Goal: Information Seeking & Learning: Learn about a topic

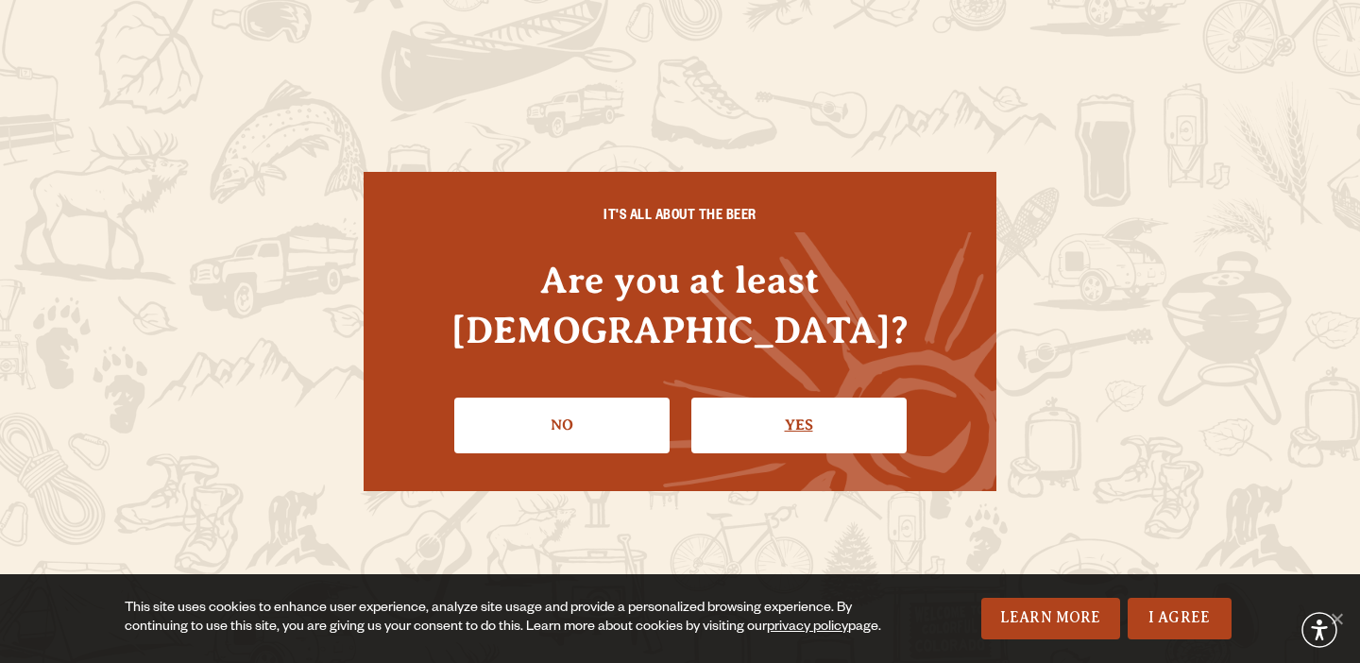
click at [728, 401] on link "Yes" at bounding box center [798, 425] width 215 height 55
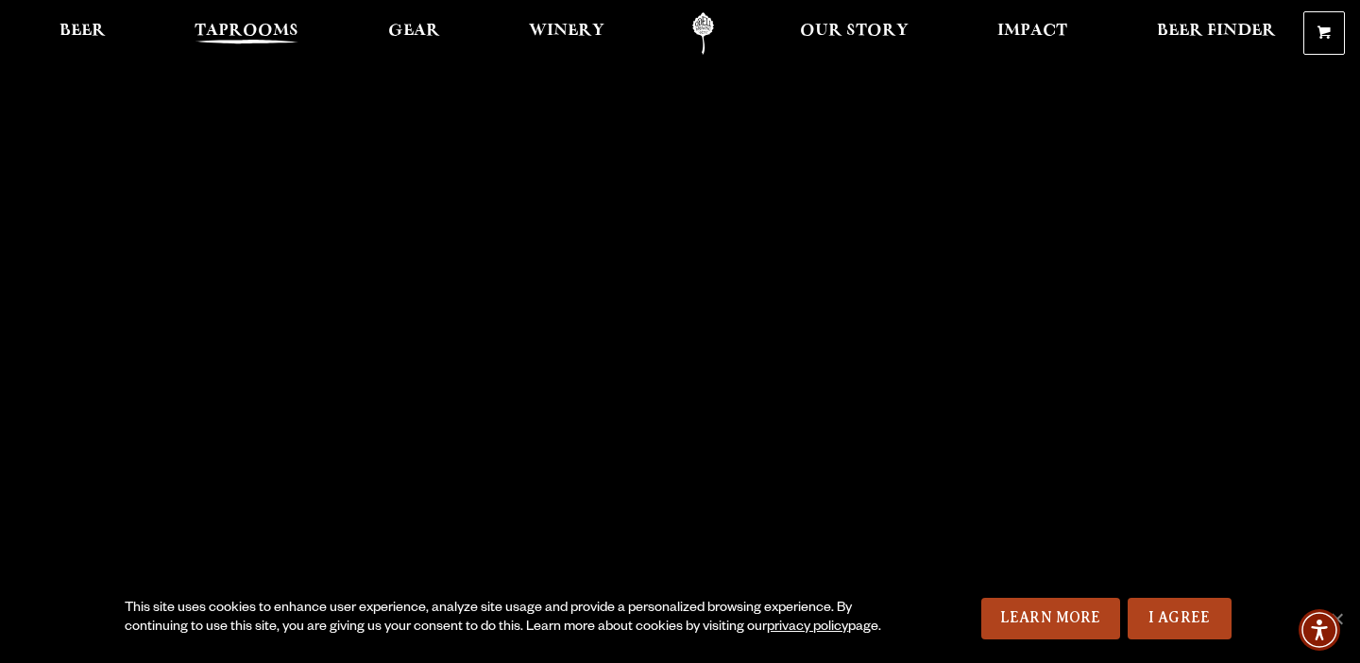
click at [204, 26] on span "Taprooms" at bounding box center [247, 31] width 104 height 15
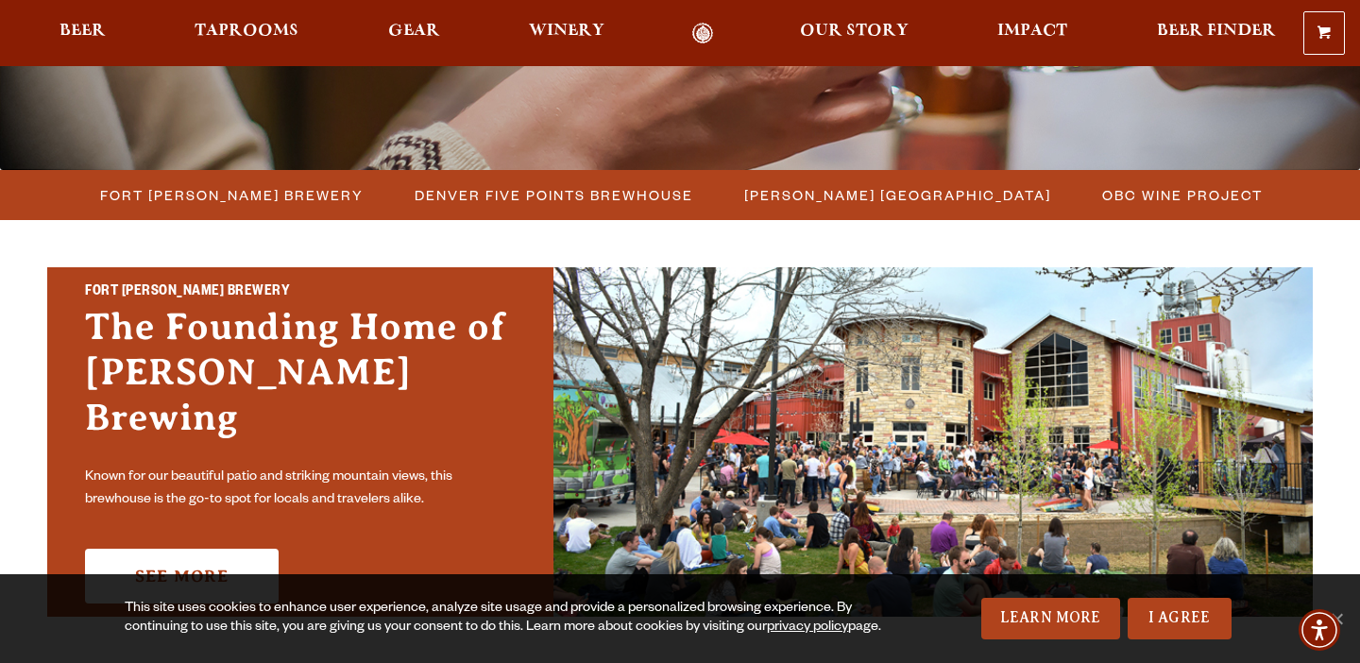
scroll to position [512, 0]
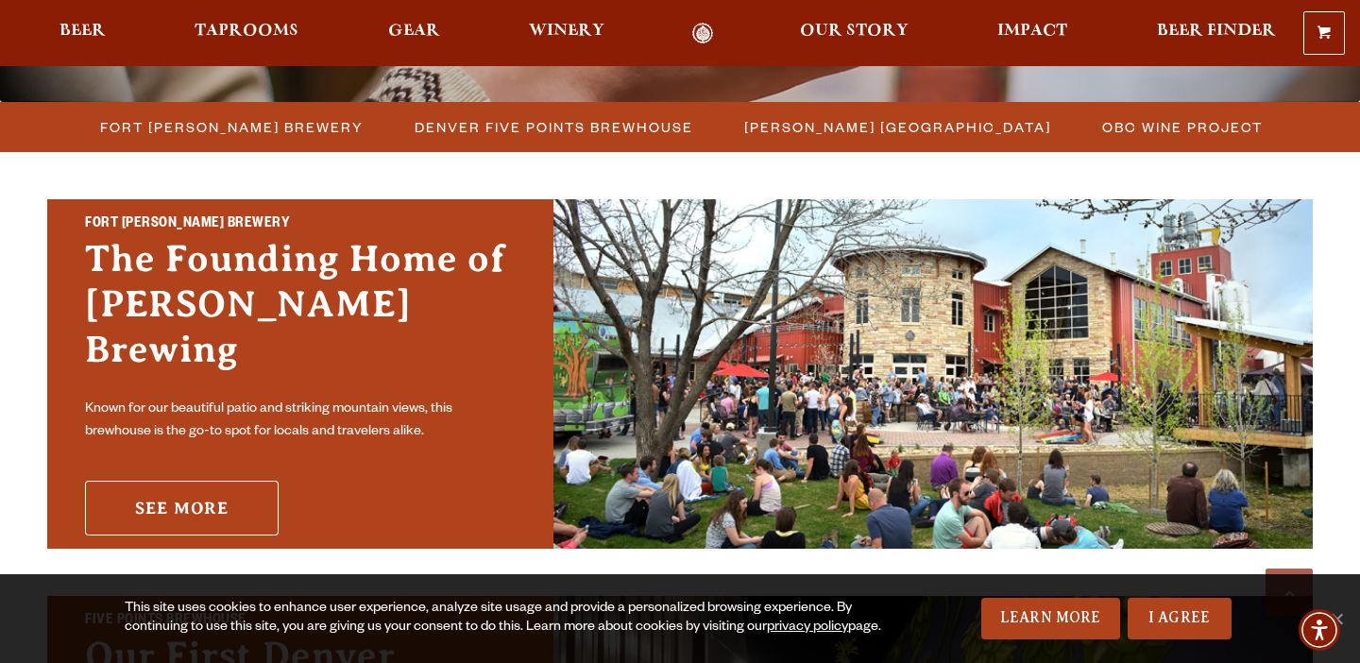
click at [245, 481] on link "See More" at bounding box center [182, 508] width 194 height 55
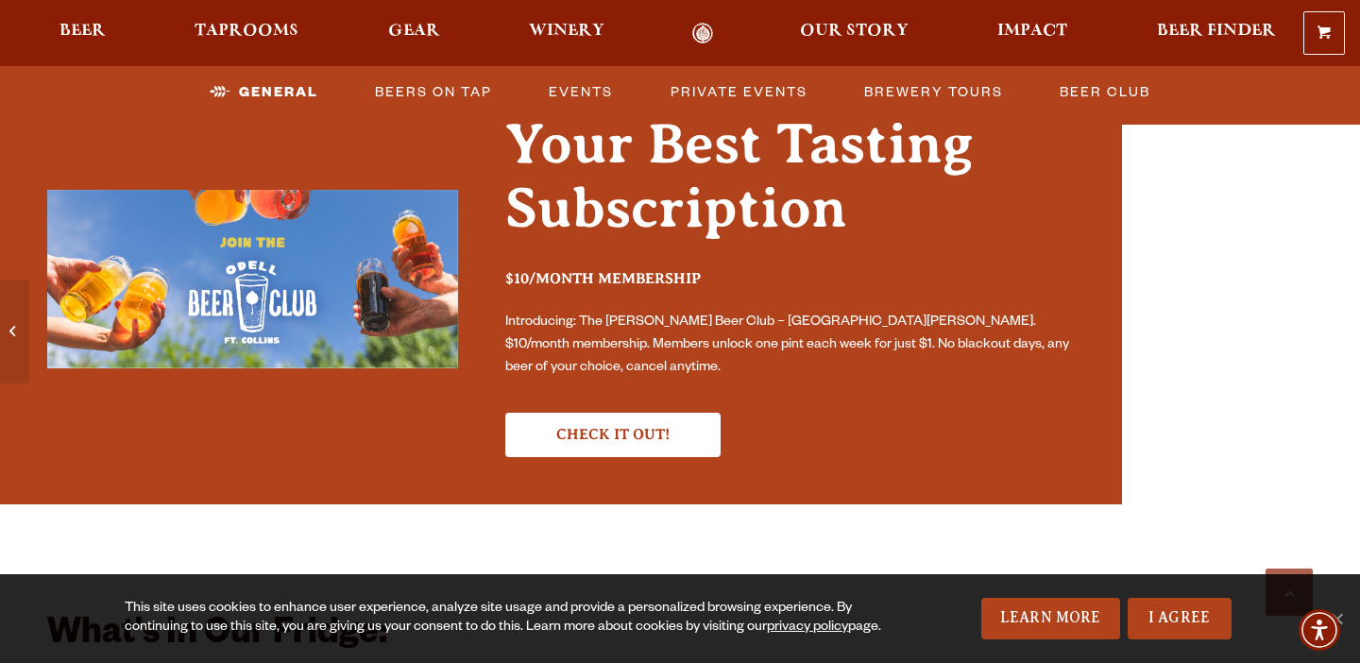
scroll to position [3045, 0]
click at [433, 95] on link "Beers on Tap" at bounding box center [433, 92] width 132 height 43
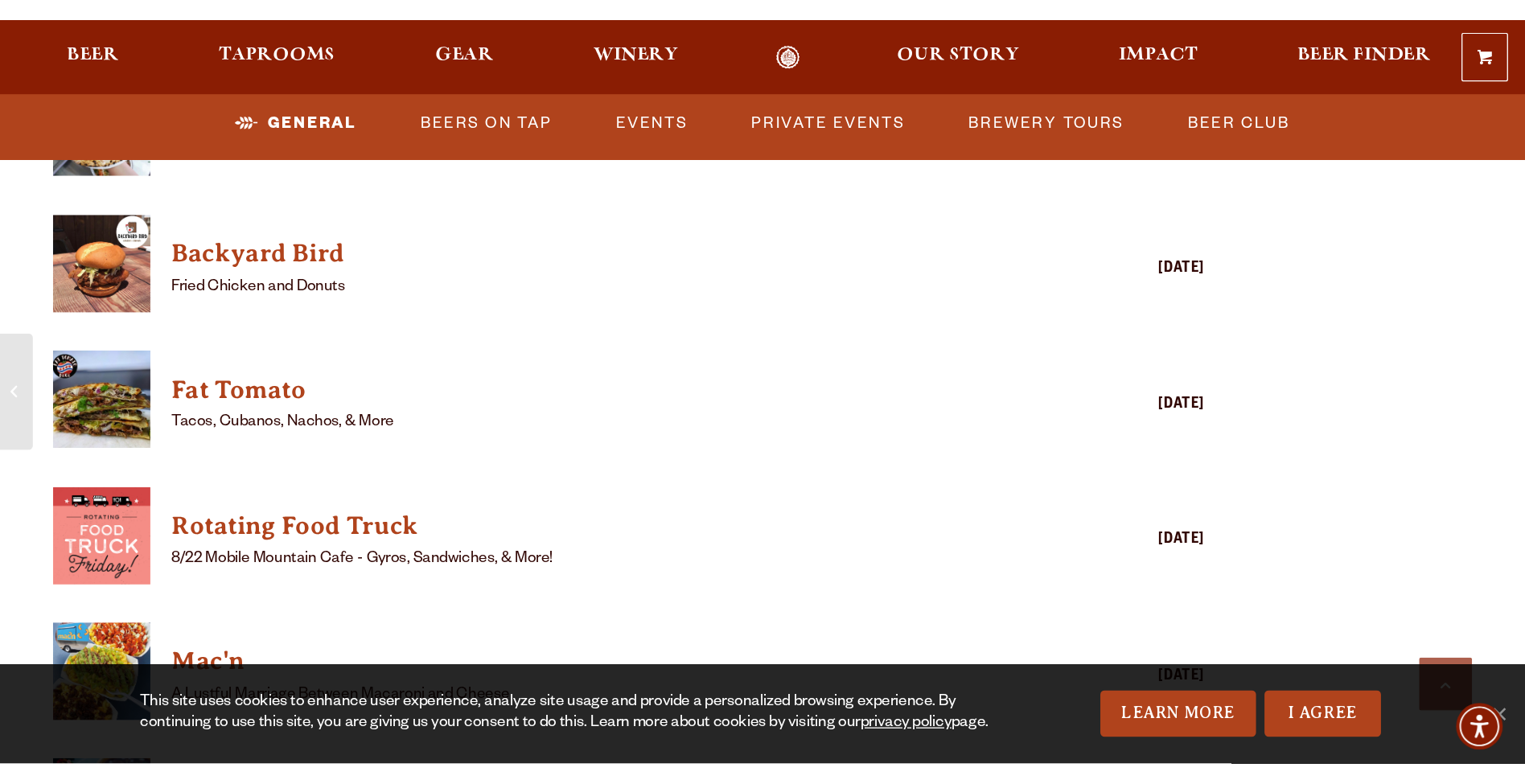
scroll to position [1818, 0]
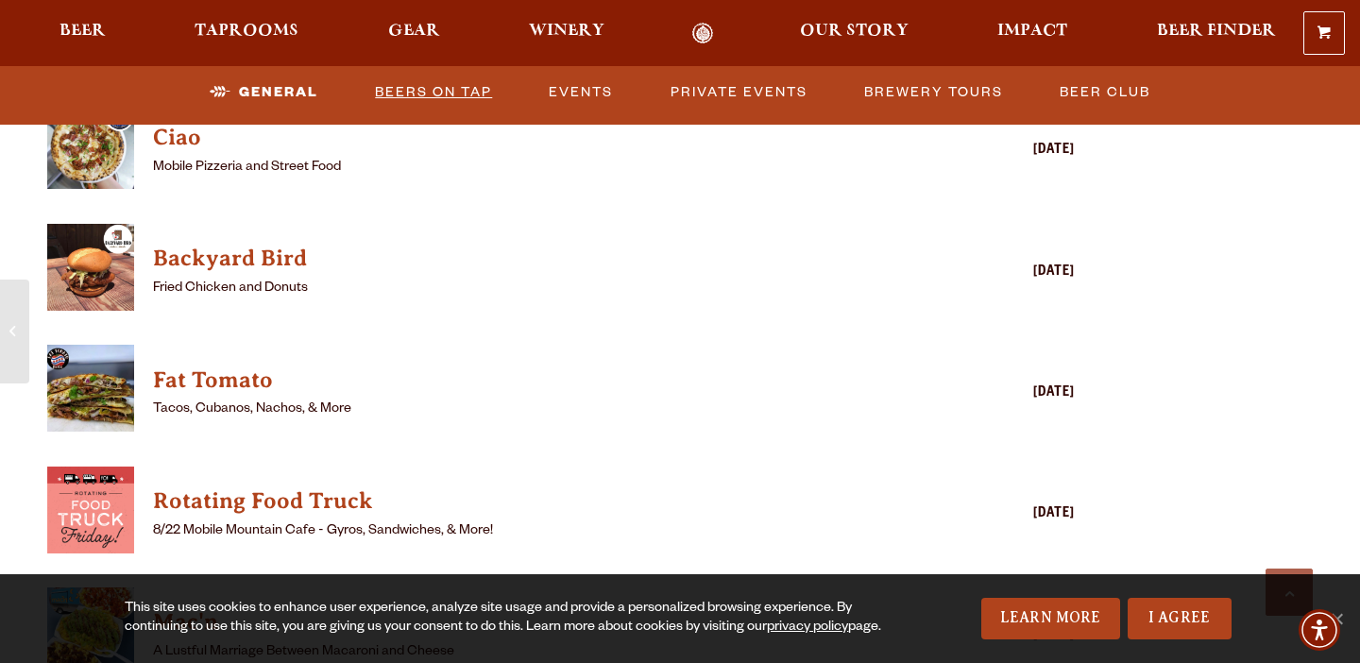
click at [415, 89] on link "Beers on Tap" at bounding box center [433, 92] width 132 height 43
drag, startPoint x: 1152, startPoint y: 600, endPoint x: 1128, endPoint y: 596, distance: 24.8
click at [1151, 600] on link "I Agree" at bounding box center [1180, 619] width 104 height 42
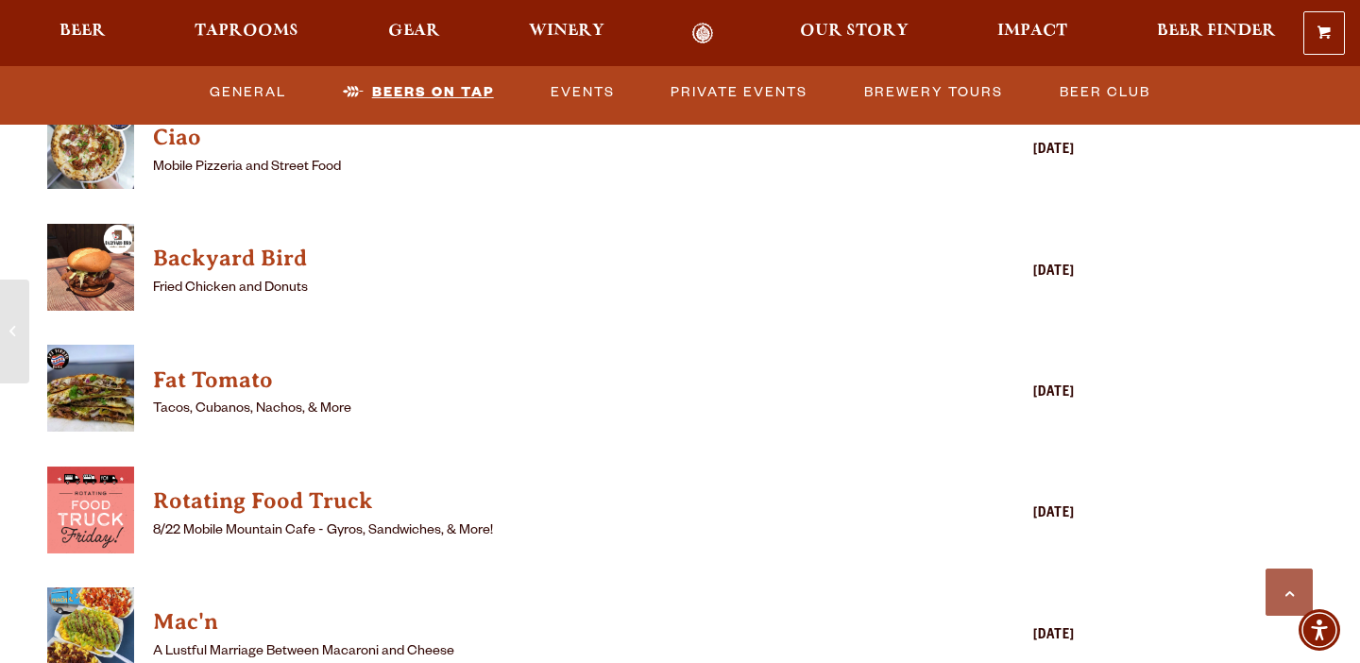
click at [369, 83] on link "Beers on Tap" at bounding box center [418, 92] width 166 height 43
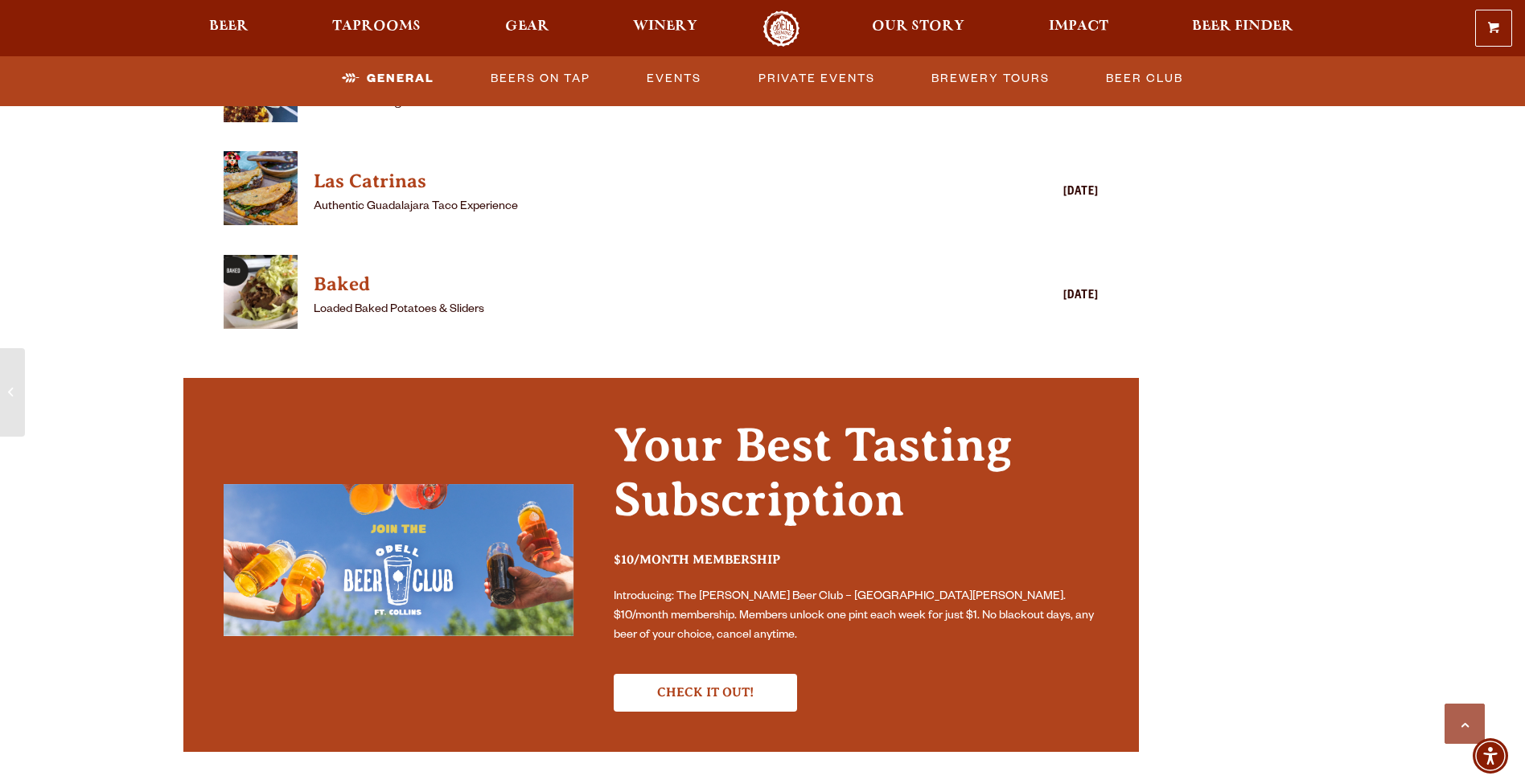
scroll to position [2412, 0]
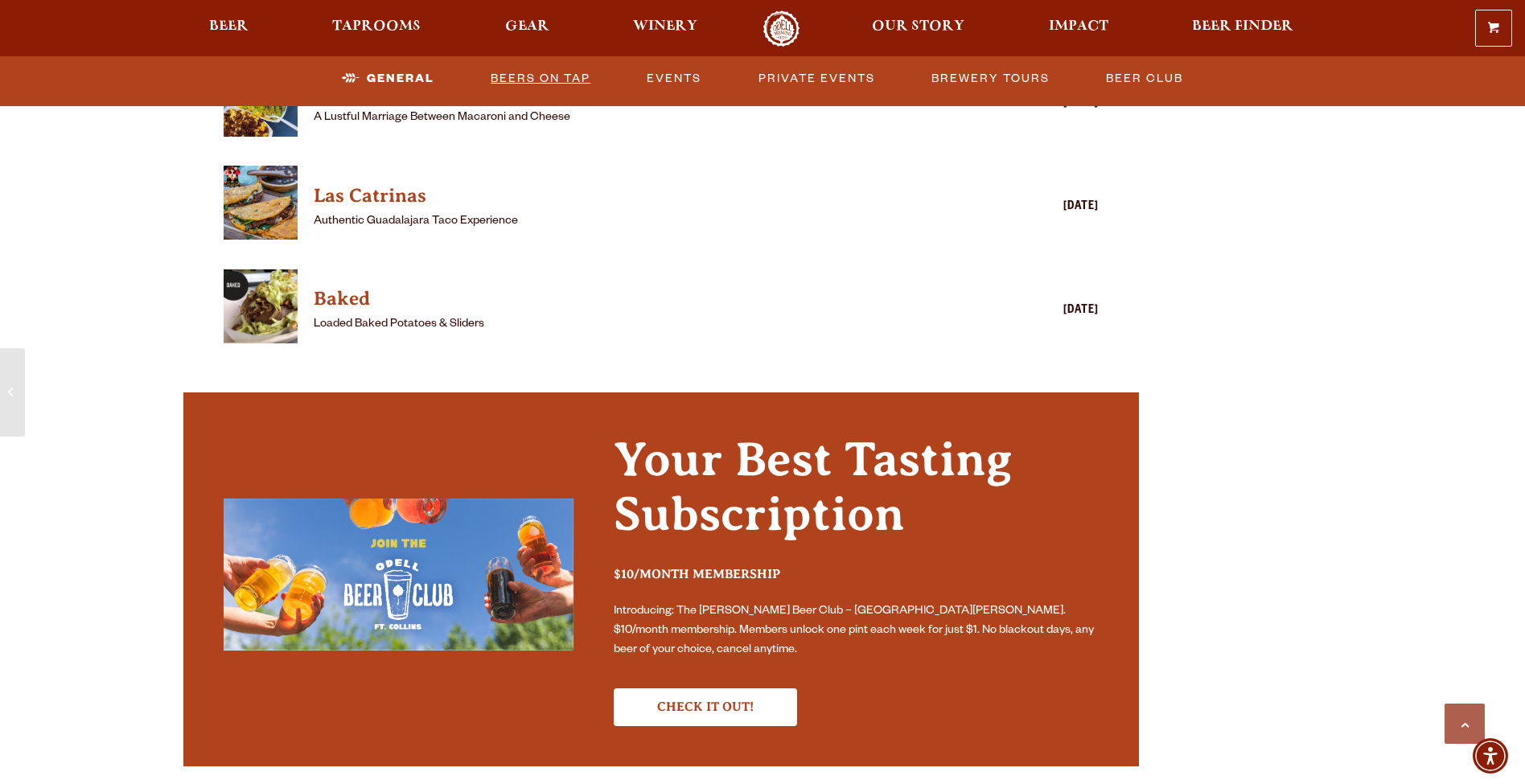
click at [539, 77] on link "Beers on Tap" at bounding box center [541, 78] width 112 height 37
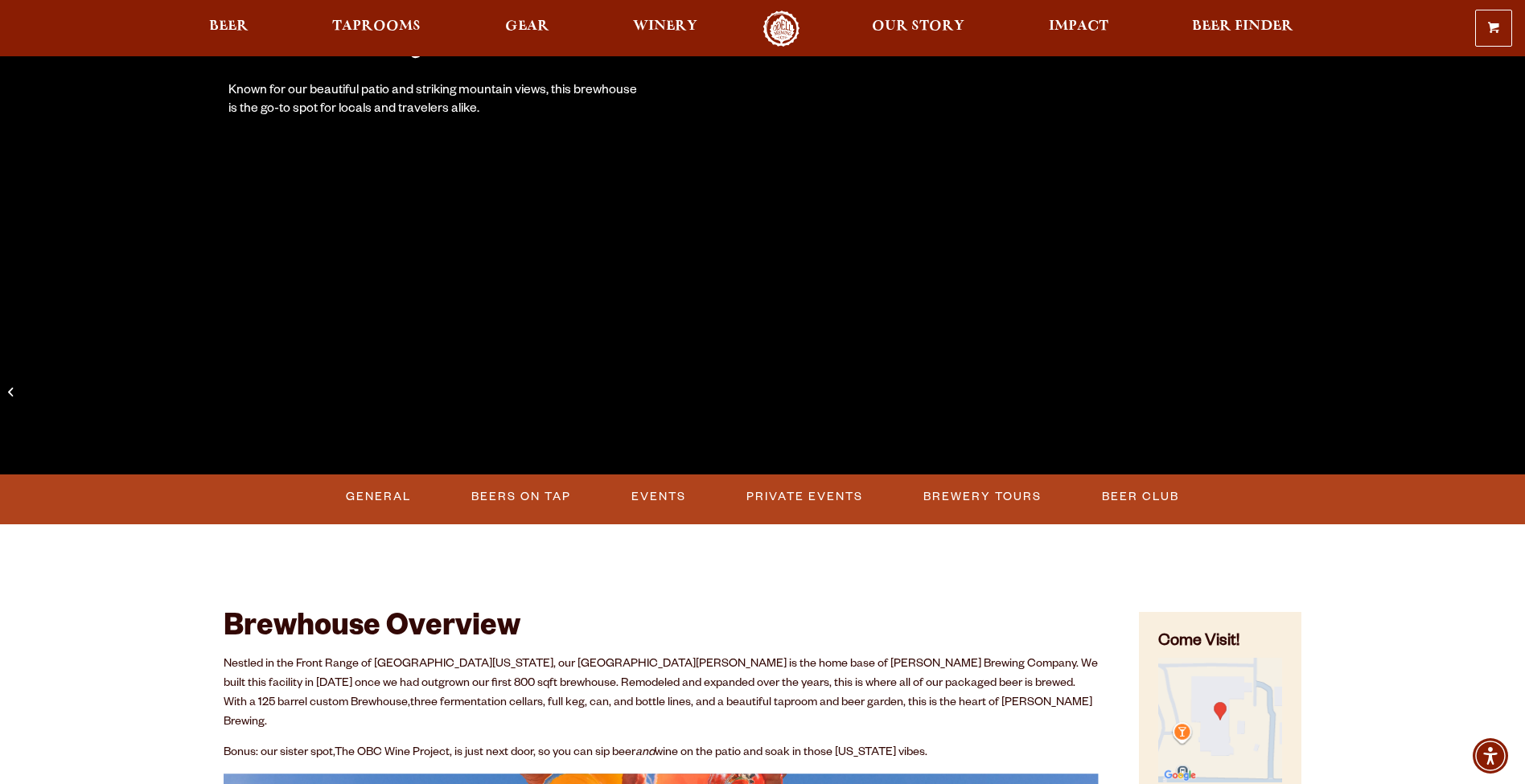
scroll to position [352, 0]
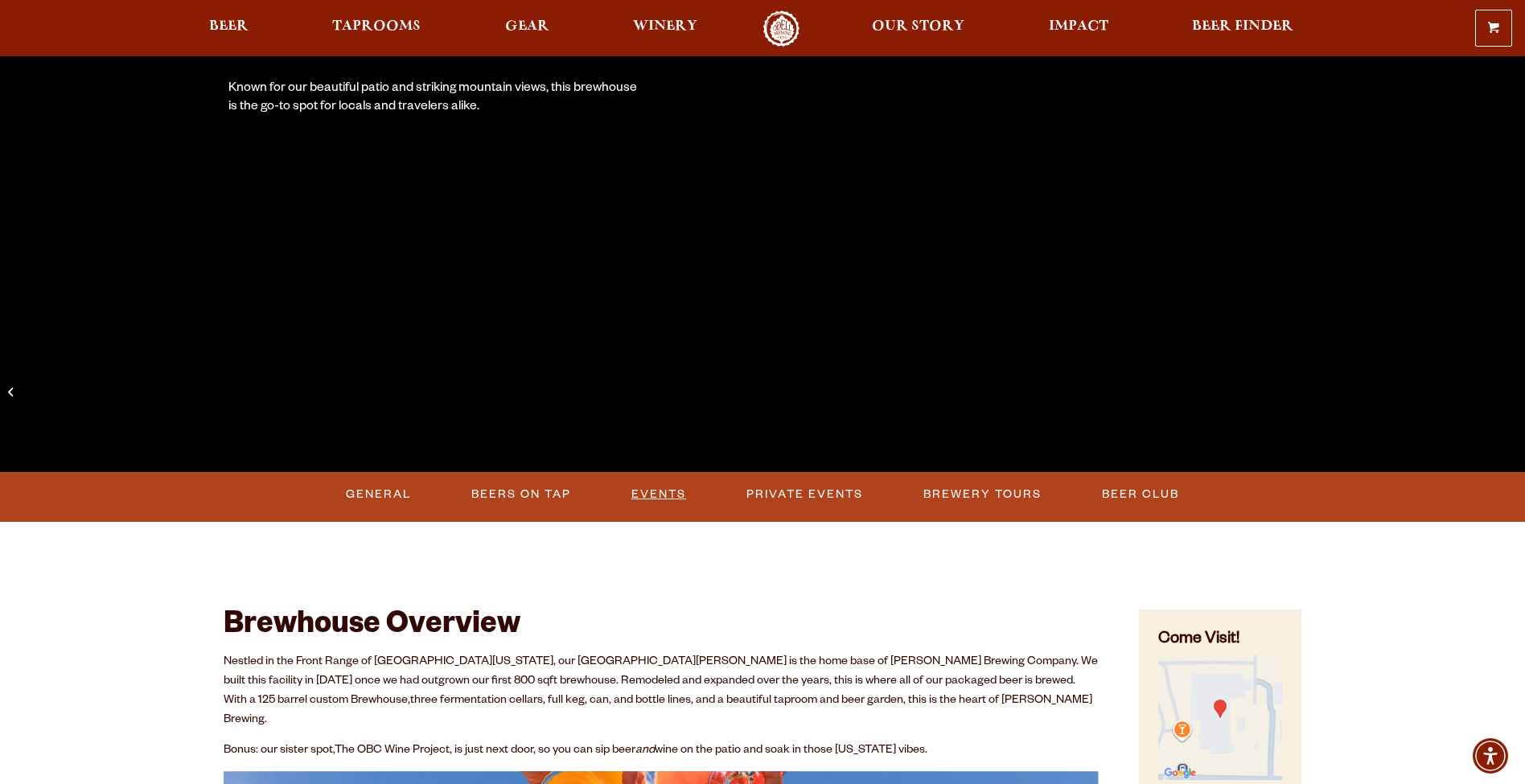
click at [662, 494] on link "Events" at bounding box center [658, 494] width 67 height 37
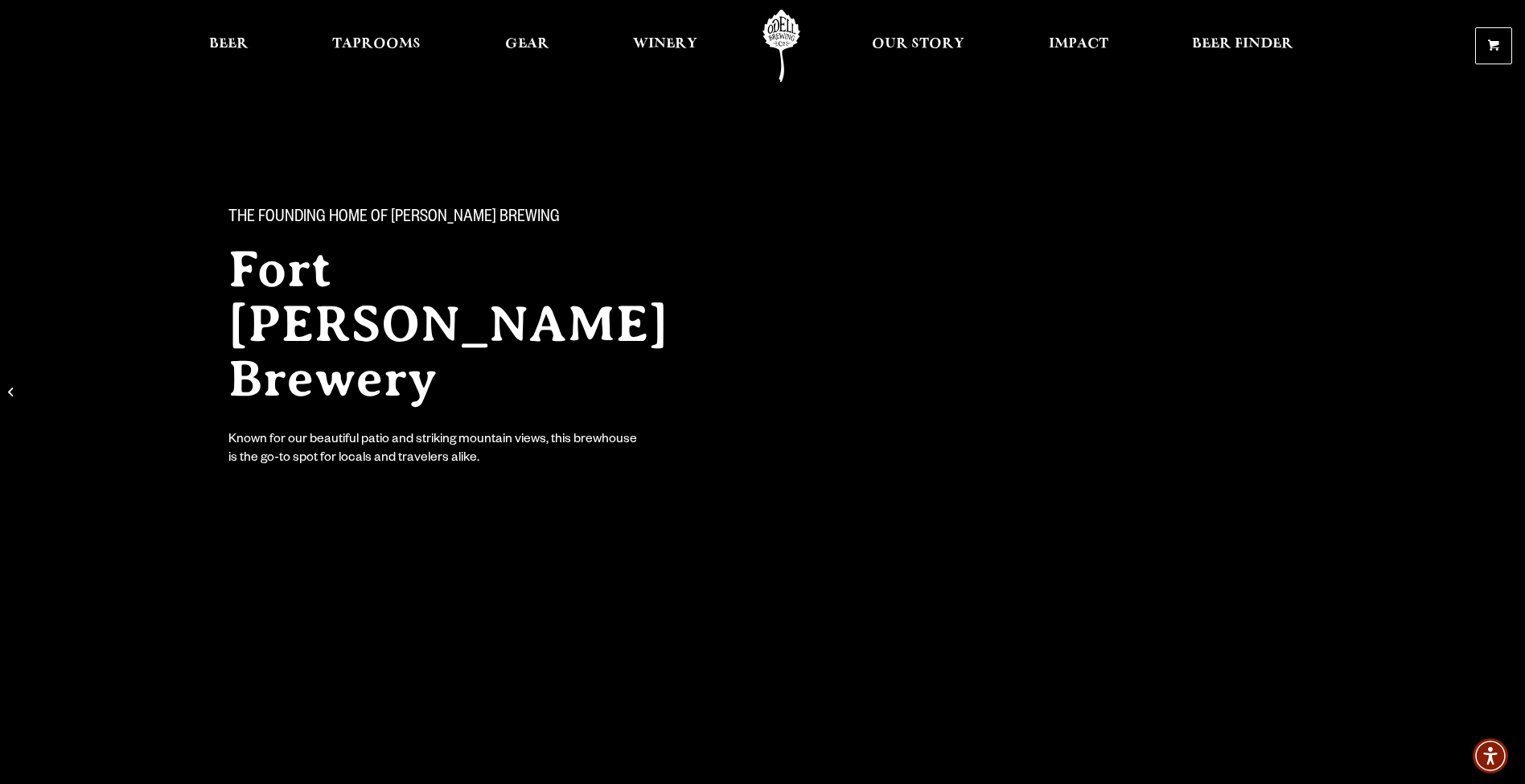
scroll to position [0, 0]
click at [384, 43] on span "Taprooms" at bounding box center [376, 43] width 89 height 13
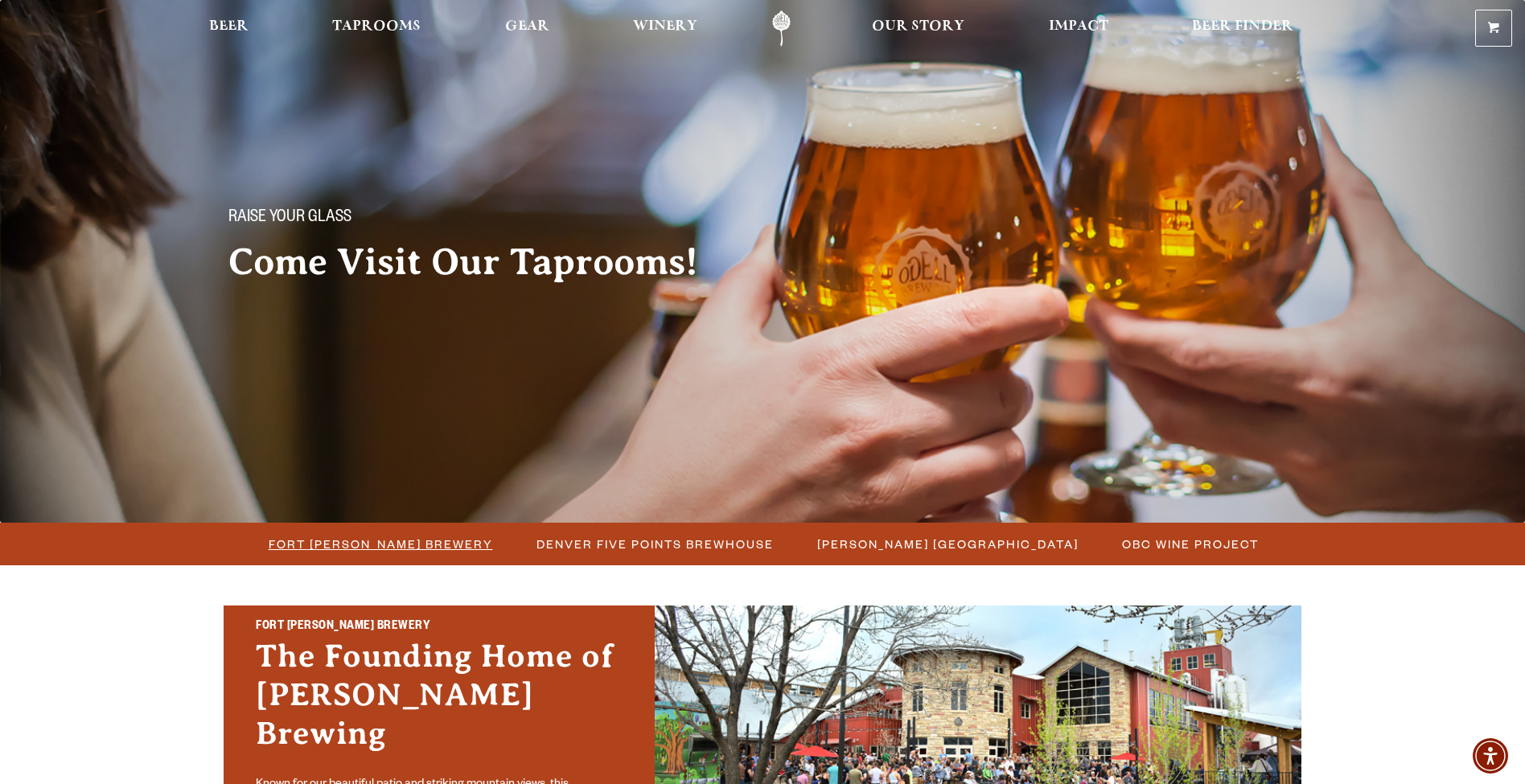
click at [417, 536] on span "Fort [PERSON_NAME] Brewery" at bounding box center [381, 543] width 225 height 23
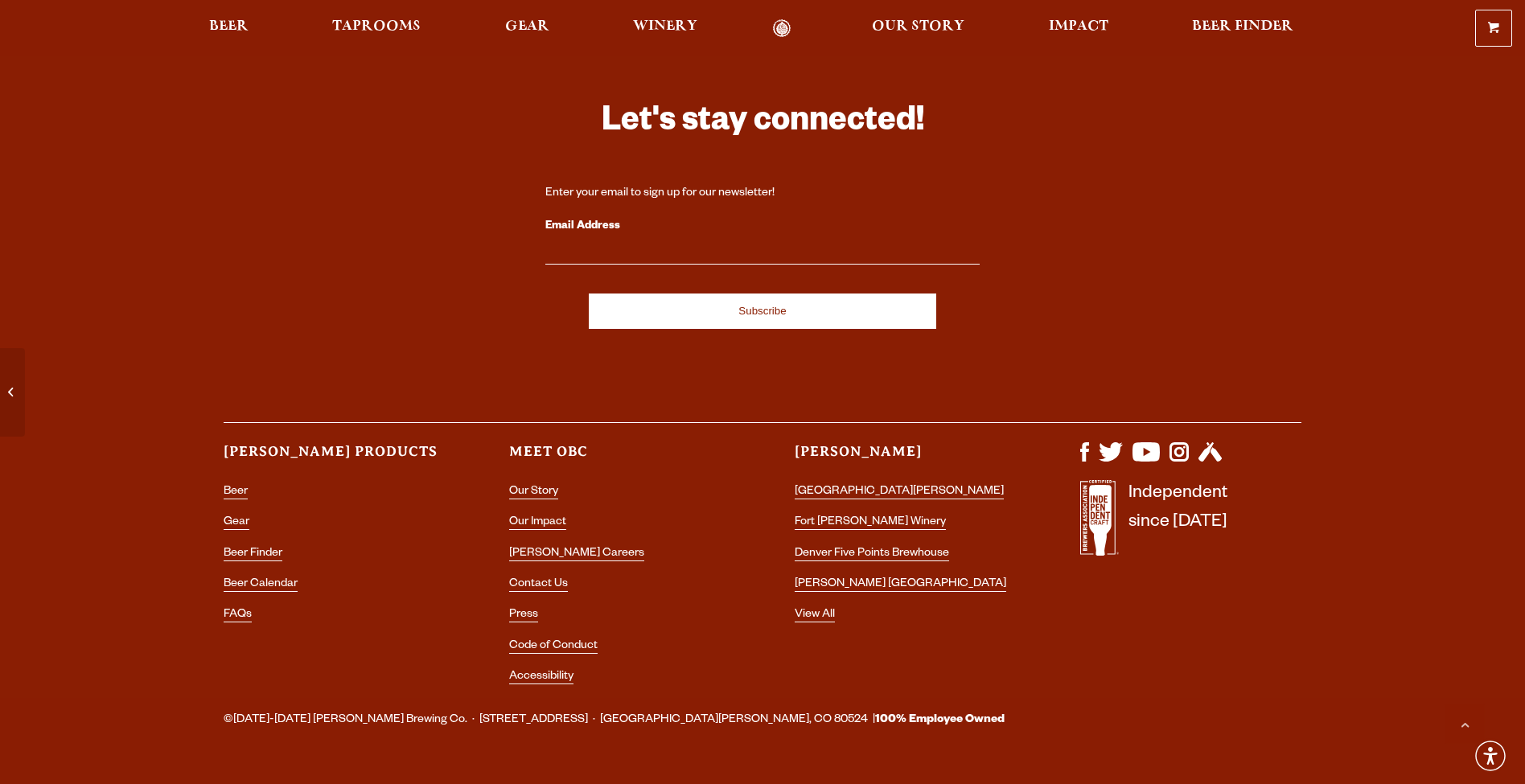
scroll to position [4622, 0]
click at [250, 483] on li "Beer" at bounding box center [335, 493] width 221 height 21
click at [237, 486] on link "Beer" at bounding box center [236, 493] width 24 height 14
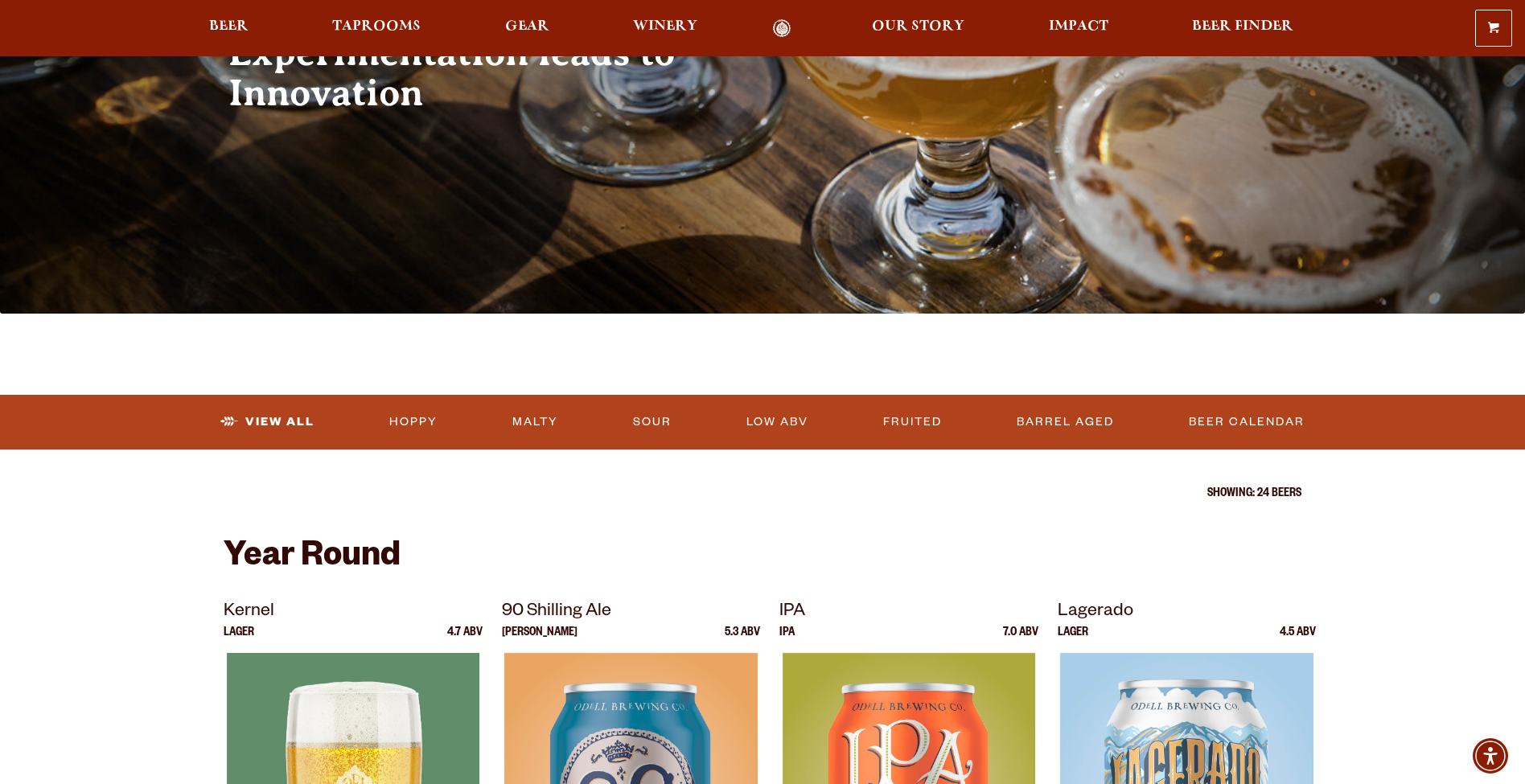
scroll to position [155, 0]
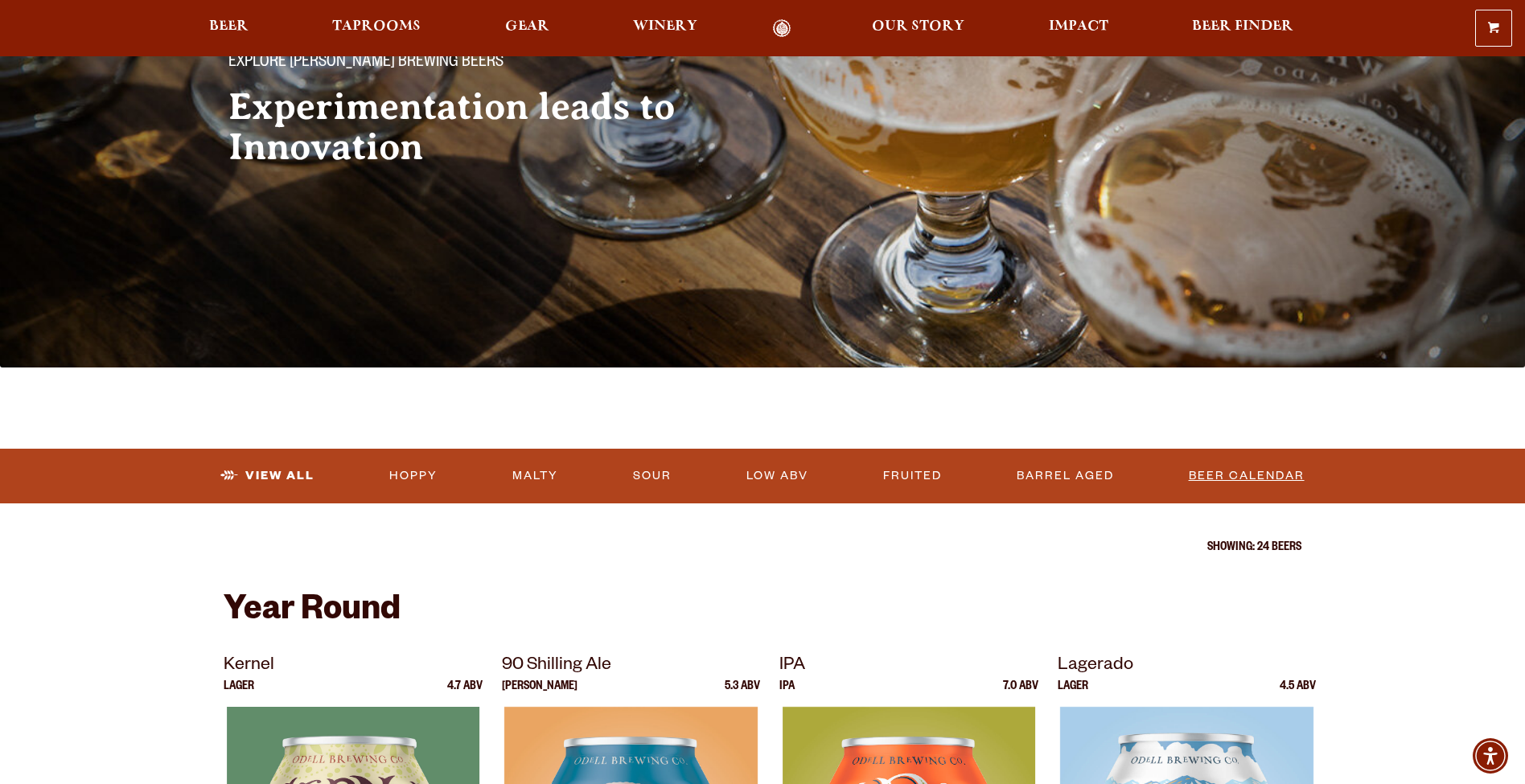
click at [1270, 471] on link "Beer Calendar" at bounding box center [1247, 475] width 129 height 37
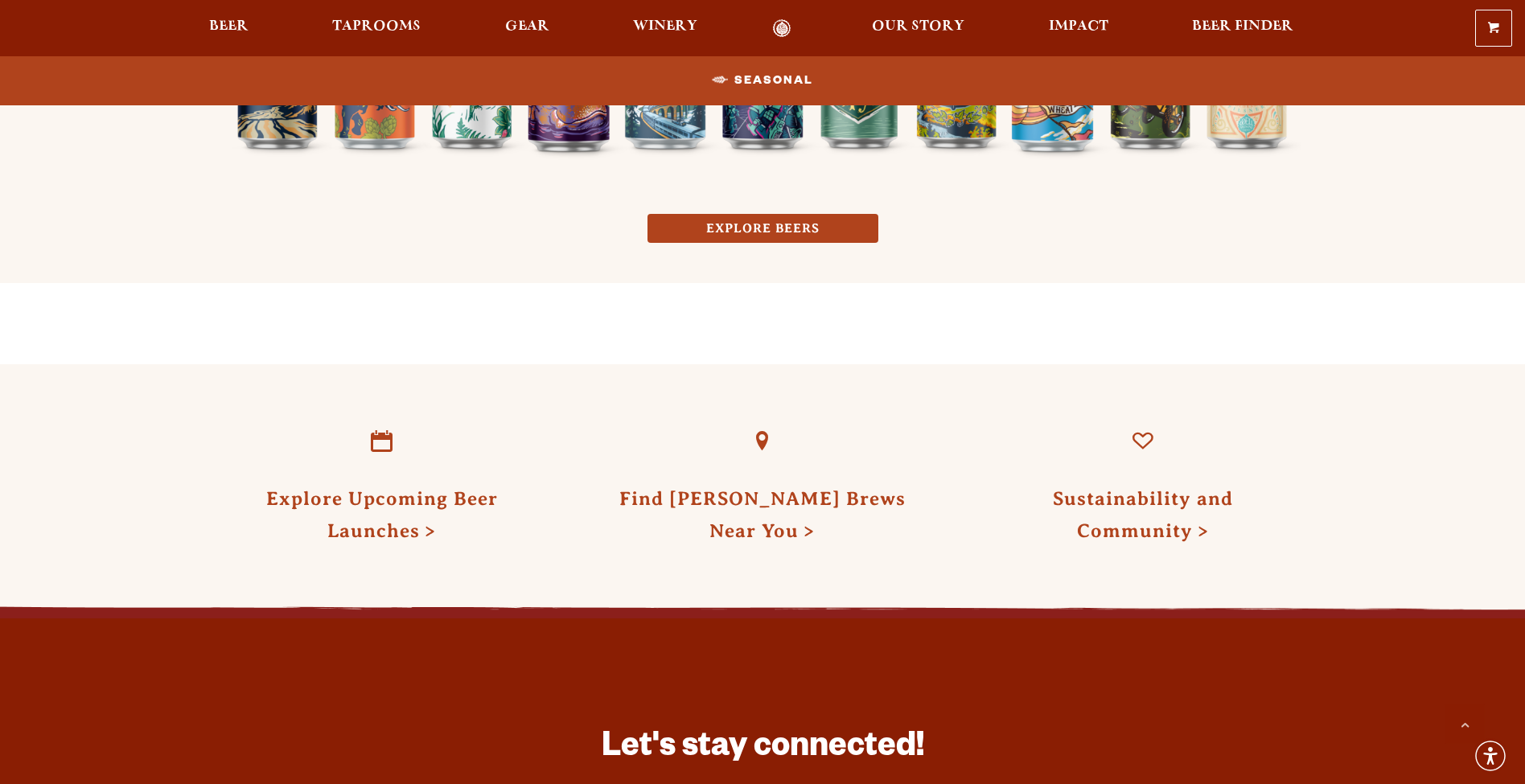
scroll to position [1575, 0]
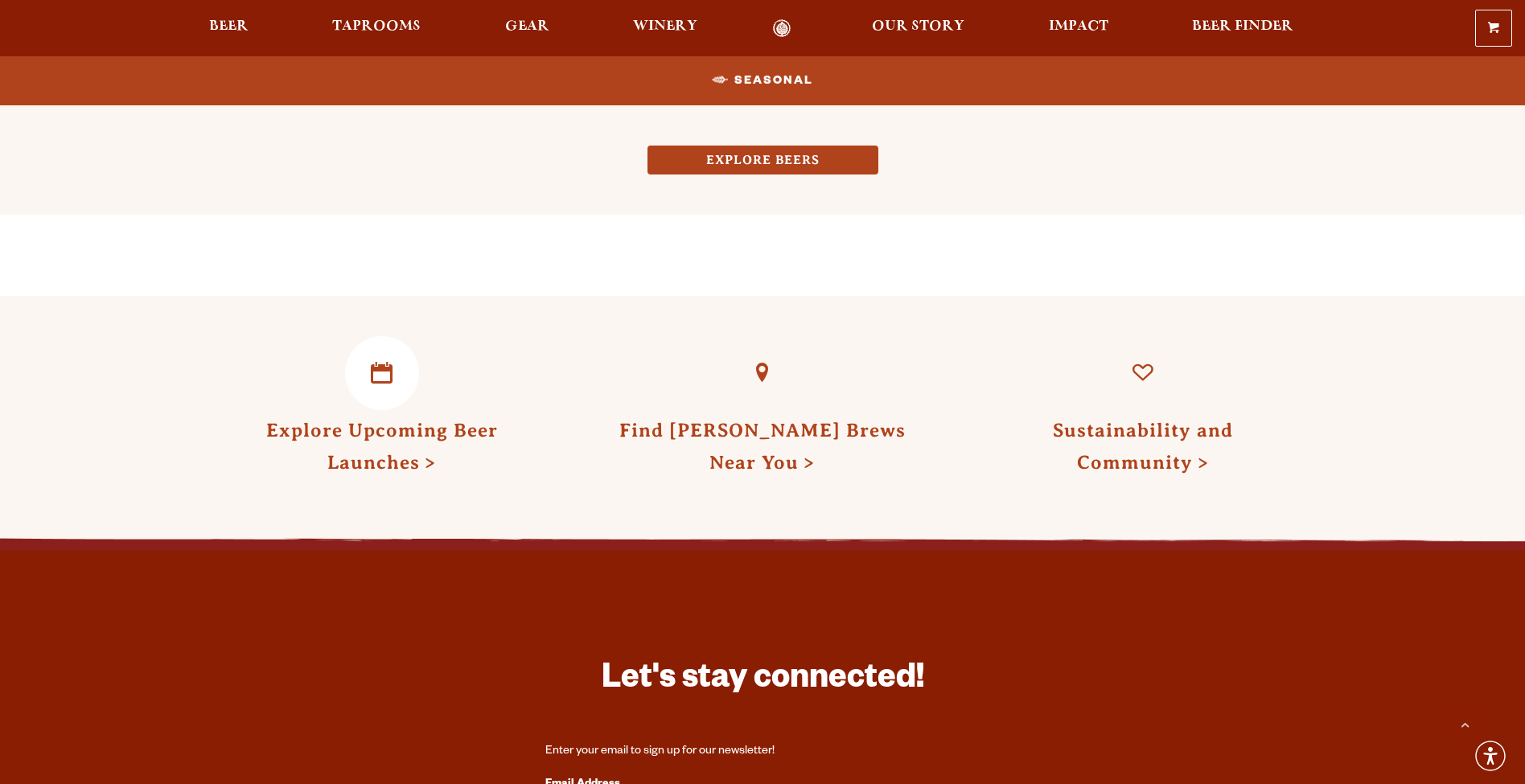
click at [380, 431] on link "Explore Upcoming Beer Launches" at bounding box center [382, 446] width 232 height 53
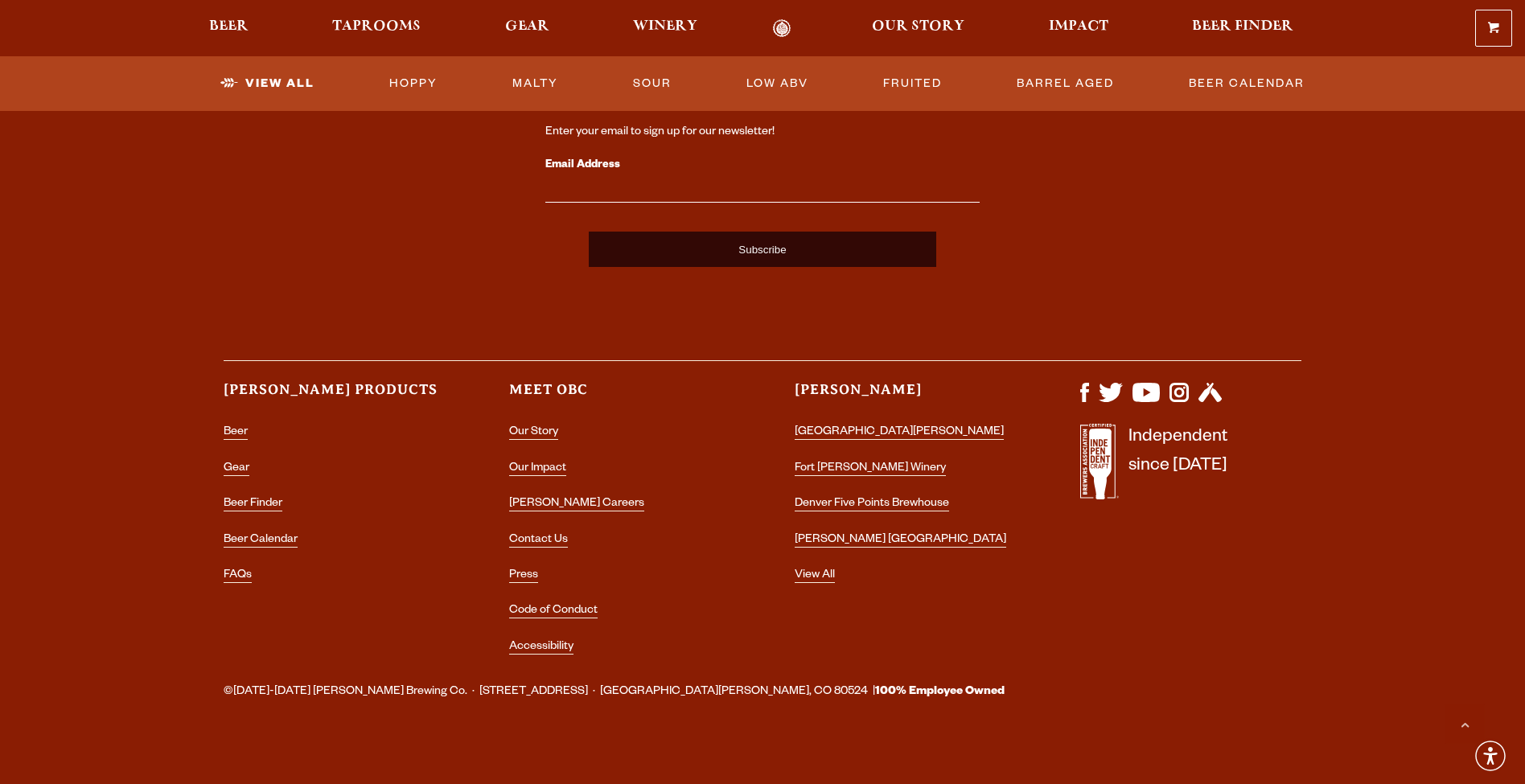
scroll to position [3993, 0]
click at [872, 431] on link "[GEOGRAPHIC_DATA][PERSON_NAME]" at bounding box center [899, 434] width 209 height 14
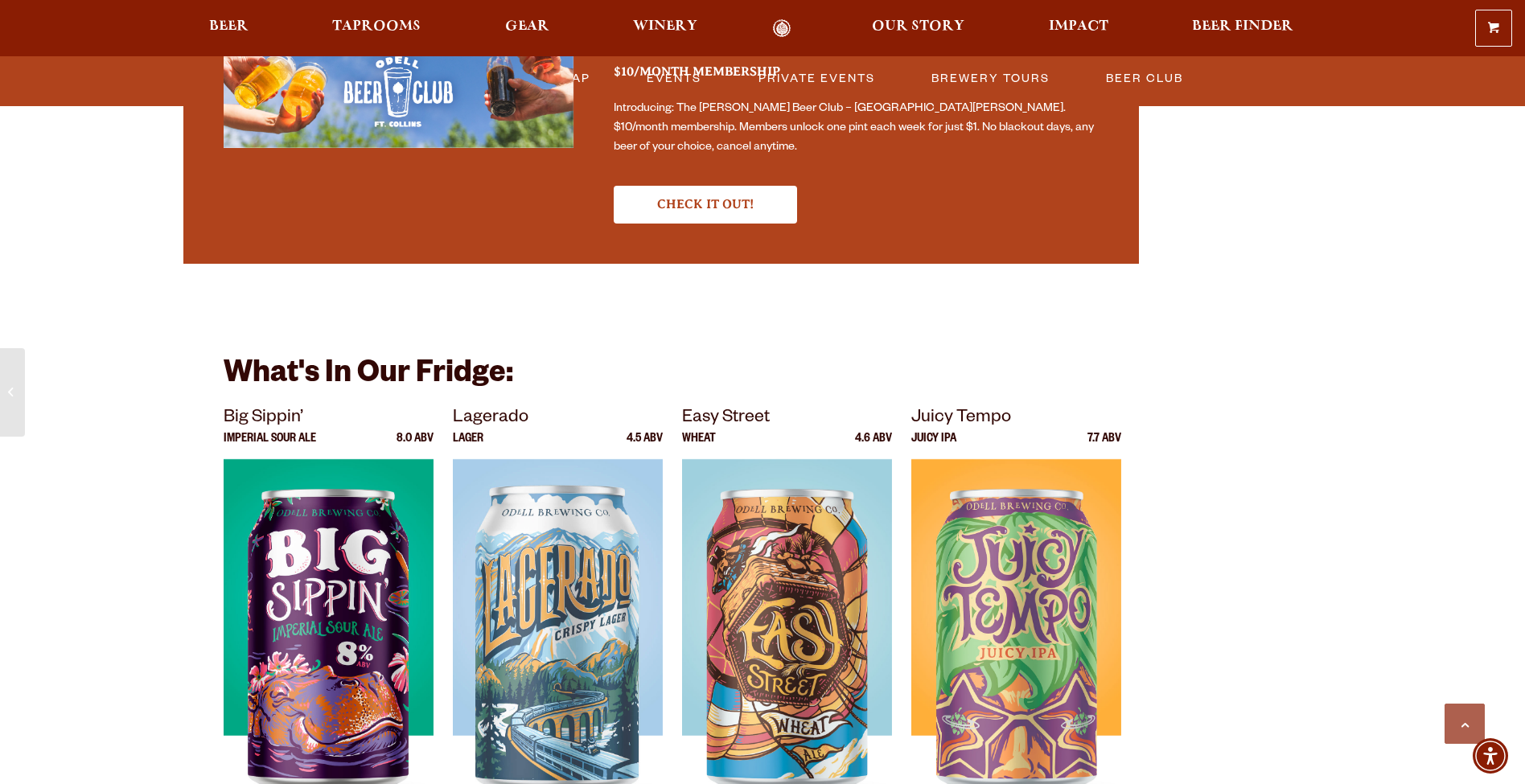
scroll to position [3061, 0]
